Goal: Find specific page/section: Find specific page/section

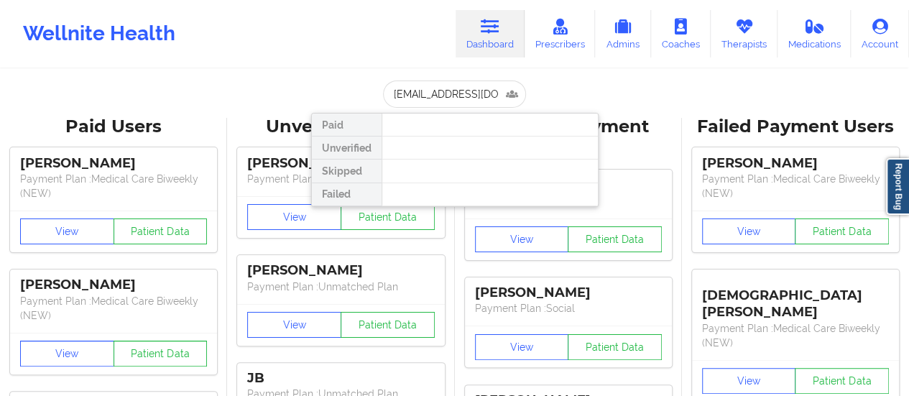
scroll to position [0, 27]
type input "[EMAIL_ADDRESS][DOMAIN_NAME]"
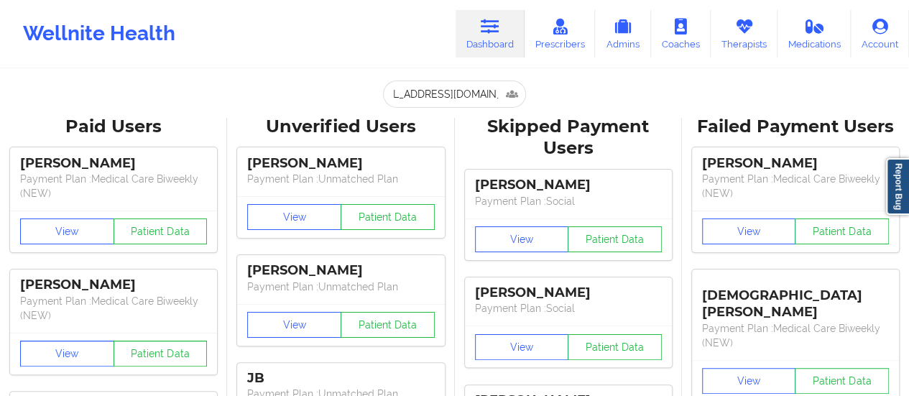
scroll to position [0, 0]
click at [735, 31] on icon at bounding box center [743, 27] width 19 height 16
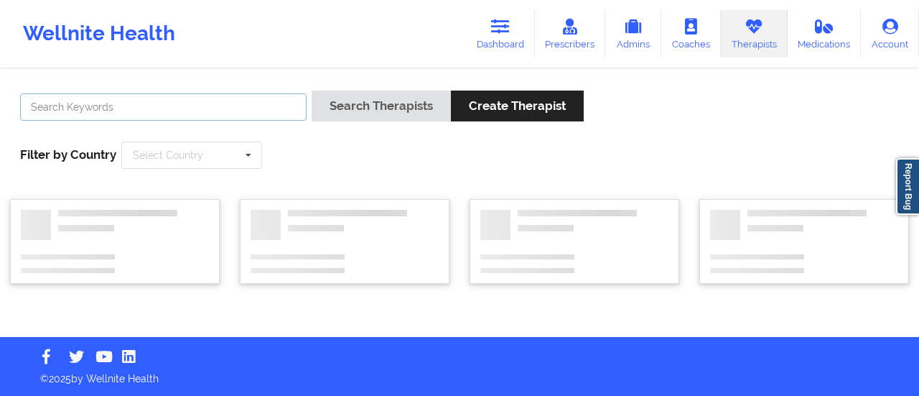
click at [224, 108] on input "text" at bounding box center [163, 106] width 287 height 27
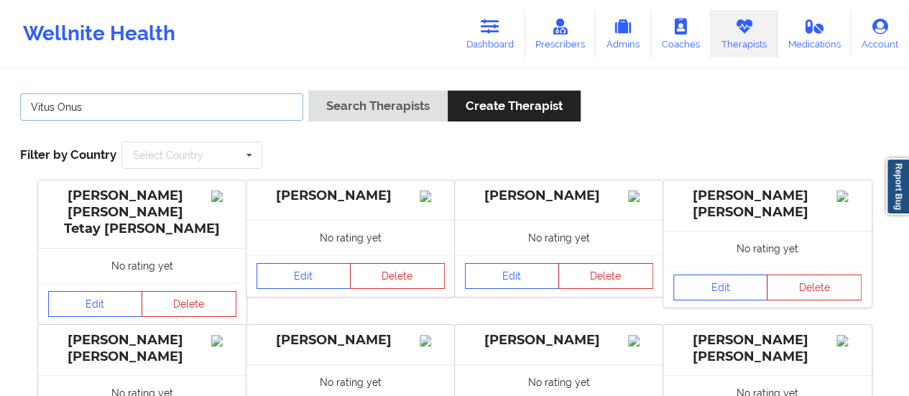
drag, startPoint x: 59, startPoint y: 106, endPoint x: 266, endPoint y: 107, distance: 206.9
click at [266, 107] on input "Vitus Onus" at bounding box center [161, 106] width 283 height 27
type input "Vitus"
click at [308, 90] on button "Search Therapists" at bounding box center [377, 105] width 139 height 31
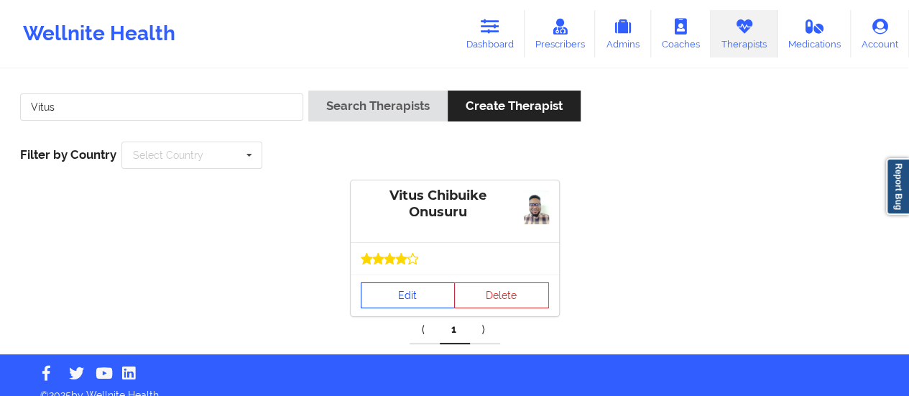
click at [394, 302] on link "Edit" at bounding box center [408, 295] width 95 height 26
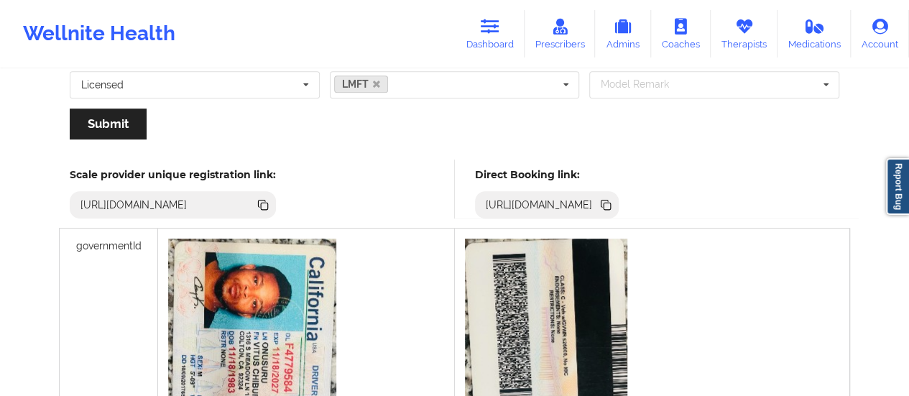
scroll to position [370, 0]
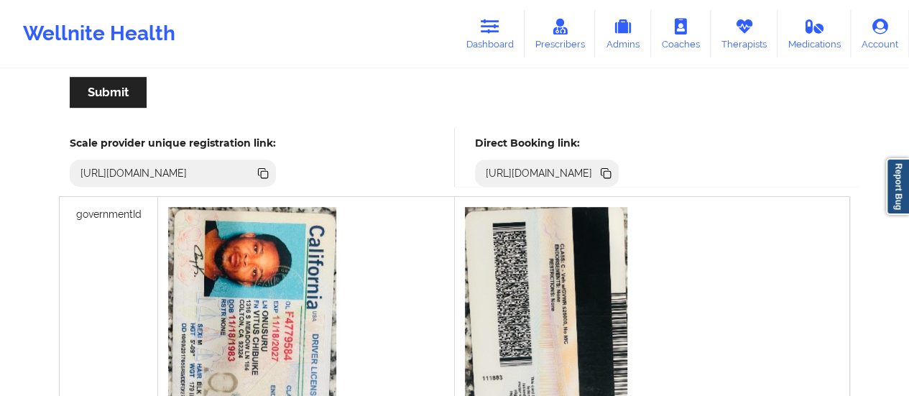
click at [619, 182] on div "[URL][DOMAIN_NAME]" at bounding box center [547, 172] width 144 height 27
click at [611, 172] on icon at bounding box center [606, 174] width 7 height 7
click at [504, 44] on link "Dashboard" at bounding box center [489, 33] width 69 height 47
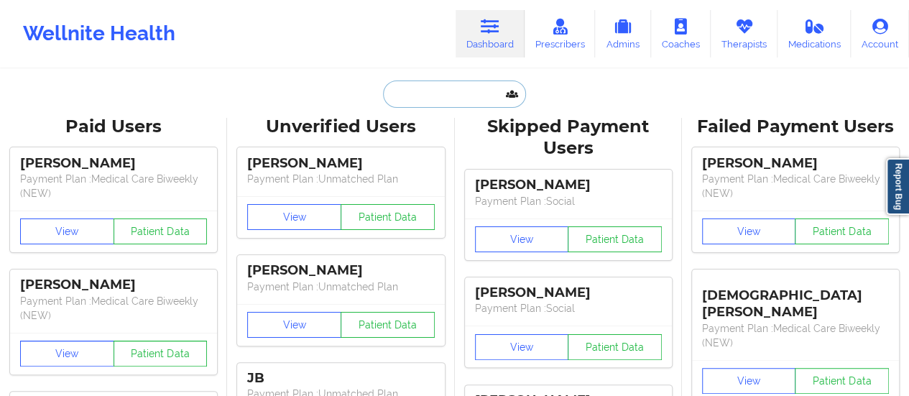
paste input "[EMAIL_ADDRESS][DOMAIN_NAME]"
click at [427, 97] on input "text" at bounding box center [454, 93] width 142 height 27
type input "[EMAIL_ADDRESS][DOMAIN_NAME]"
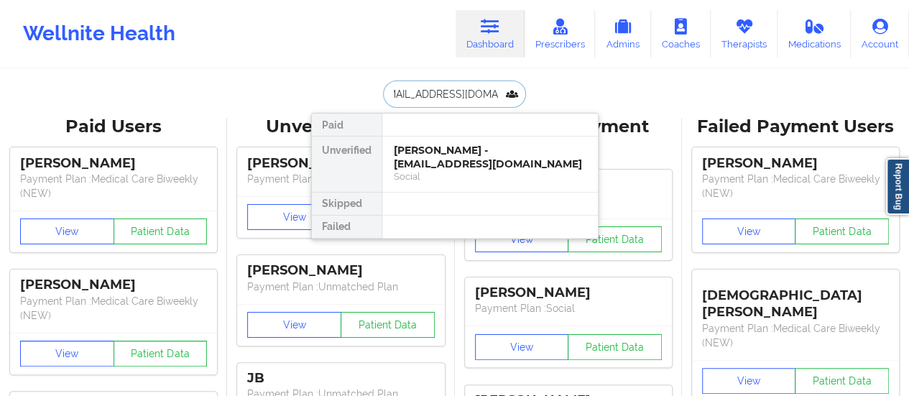
click at [426, 150] on div "[PERSON_NAME] - [EMAIL_ADDRESS][DOMAIN_NAME]" at bounding box center [490, 157] width 192 height 27
